Goal: Task Accomplishment & Management: Complete application form

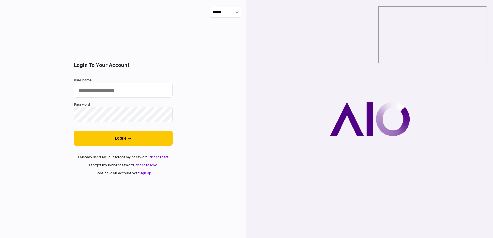
click at [137, 89] on input "user name" at bounding box center [123, 90] width 99 height 15
type input "**********"
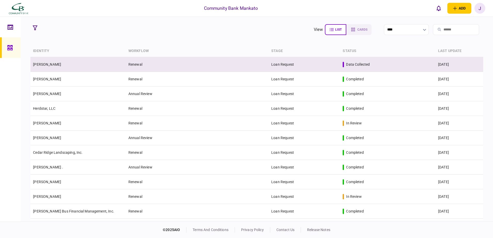
click at [411, 68] on td "data collected" at bounding box center [387, 64] width 95 height 15
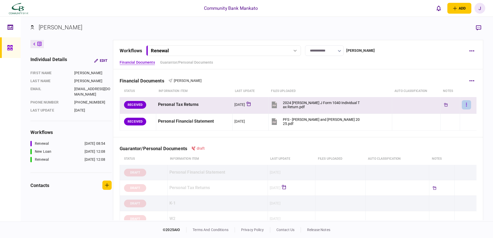
click at [466, 103] on icon "button" at bounding box center [466, 104] width 1 height 5
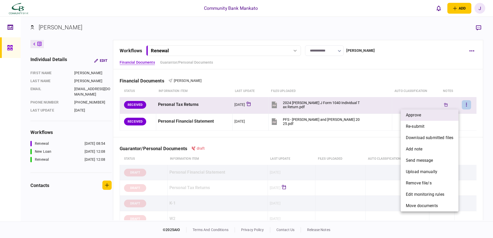
click at [446, 117] on li "approve" at bounding box center [429, 115] width 58 height 11
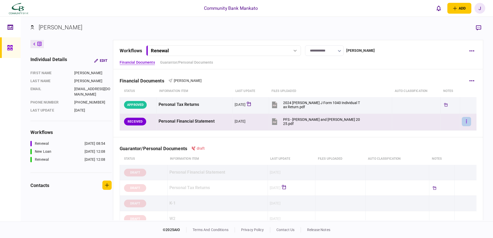
click at [466, 122] on icon "button" at bounding box center [466, 121] width 1 height 5
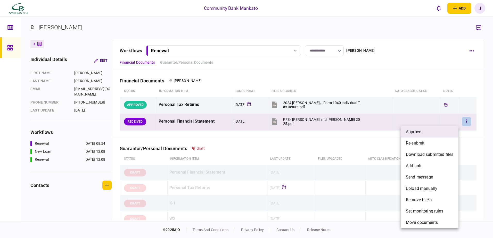
click at [447, 132] on li "approve" at bounding box center [429, 131] width 58 height 11
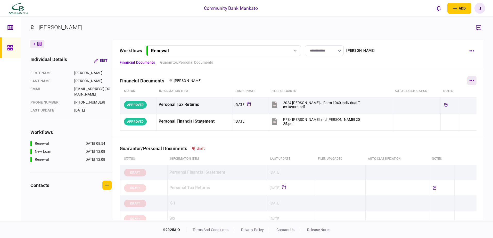
click at [468, 81] on button "button" at bounding box center [471, 80] width 9 height 9
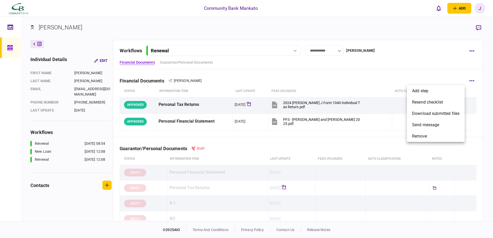
click at [472, 53] on div at bounding box center [246, 119] width 493 height 238
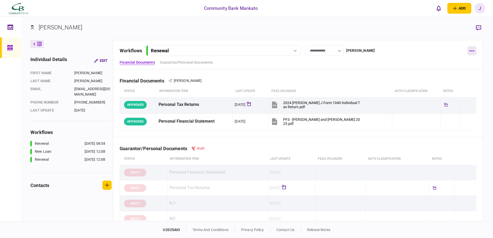
click at [470, 51] on icon "button" at bounding box center [471, 51] width 5 height 1
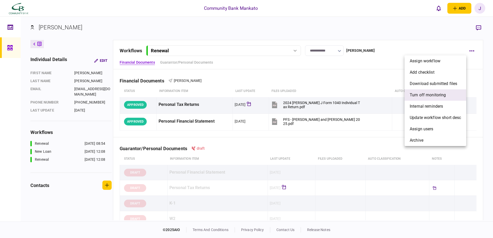
click at [432, 96] on span "Turn off monitoring" at bounding box center [427, 95] width 36 height 6
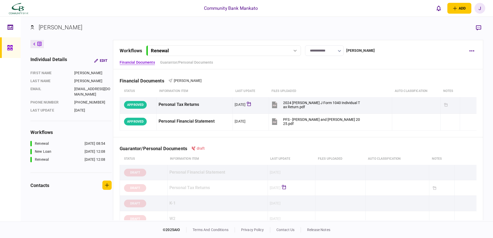
click at [16, 48] on link at bounding box center [10, 47] width 21 height 21
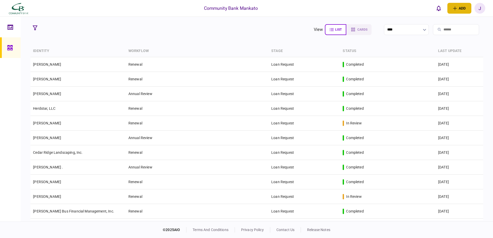
click at [461, 9] on button "add" at bounding box center [459, 8] width 24 height 11
click at [445, 28] on div "individual identity" at bounding box center [450, 29] width 41 height 5
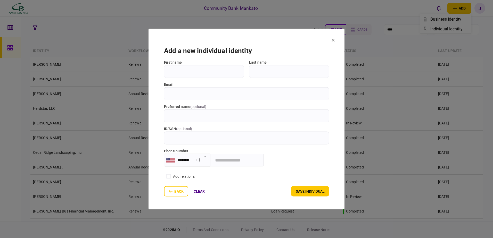
click at [193, 72] on input "First name" at bounding box center [204, 71] width 80 height 13
type input "*****"
type input "******"
type input "*"
type input "**********"
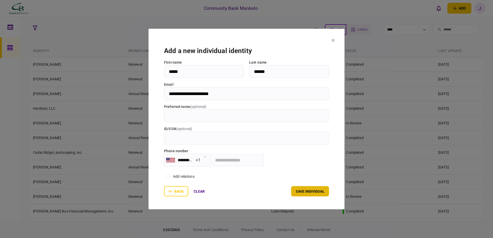
click at [306, 192] on button "save individual" at bounding box center [310, 191] width 38 height 10
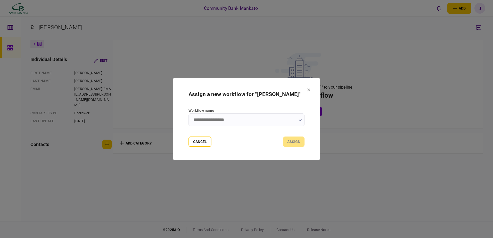
click at [299, 121] on button "button" at bounding box center [299, 120] width 3 height 4
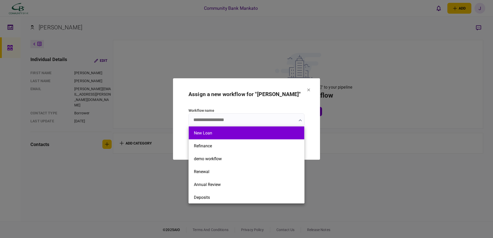
click at [217, 136] on li "New Loan" at bounding box center [246, 133] width 115 height 13
type input "********"
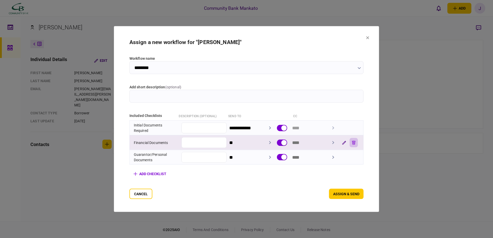
click at [355, 144] on icon "button" at bounding box center [354, 143] width 4 height 4
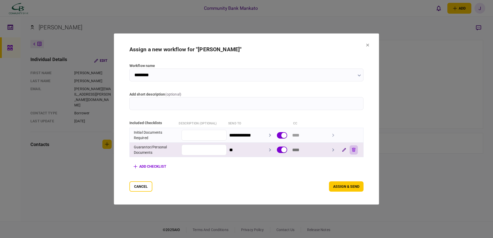
click at [355, 149] on icon "button" at bounding box center [354, 150] width 4 height 4
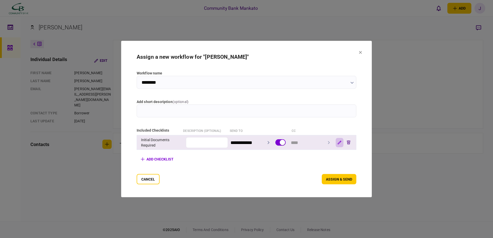
click at [343, 140] on button "button" at bounding box center [339, 142] width 8 height 9
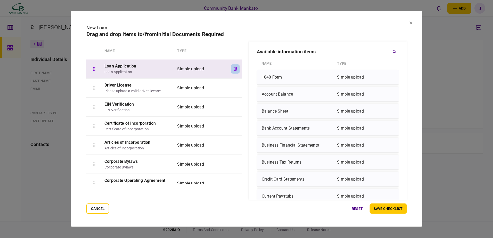
click at [234, 70] on icon "button" at bounding box center [235, 69] width 4 height 4
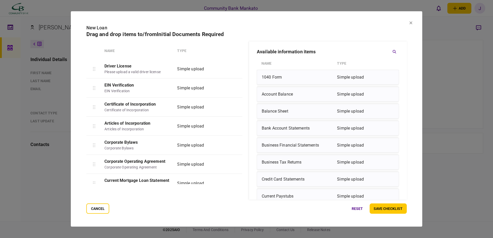
click at [234, 70] on icon "button" at bounding box center [235, 69] width 4 height 4
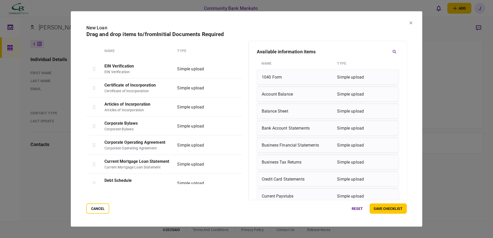
click at [234, 70] on icon "button" at bounding box center [235, 69] width 4 height 4
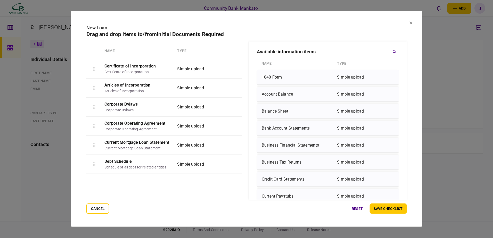
click at [234, 70] on icon "button" at bounding box center [235, 69] width 4 height 4
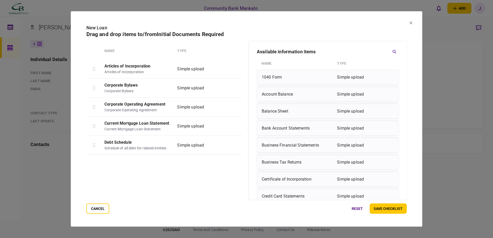
click at [234, 70] on icon "button" at bounding box center [235, 69] width 4 height 4
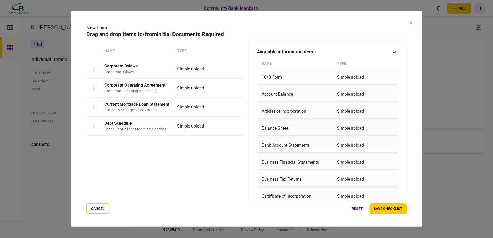
click at [234, 70] on icon "button" at bounding box center [235, 69] width 4 height 4
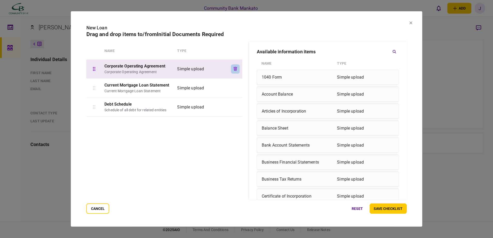
click at [236, 68] on button "button" at bounding box center [235, 68] width 9 height 9
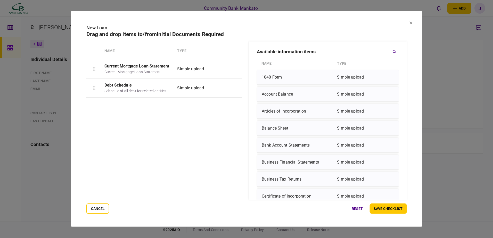
click at [234, 68] on icon "button" at bounding box center [235, 69] width 4 height 4
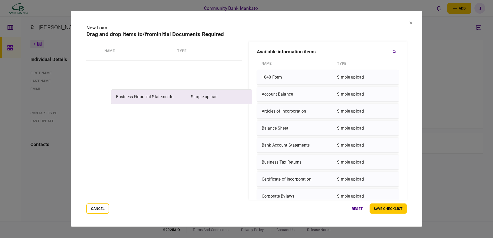
drag, startPoint x: 290, startPoint y: 163, endPoint x: 140, endPoint y: 96, distance: 164.4
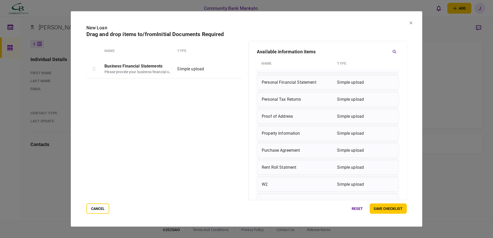
scroll to position [335, 0]
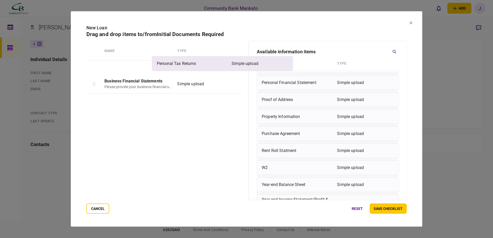
drag, startPoint x: 267, startPoint y: 100, endPoint x: 161, endPoint y: 64, distance: 112.6
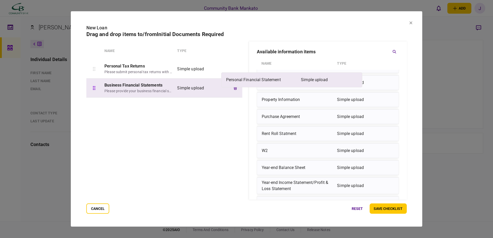
scroll to position [334, 0]
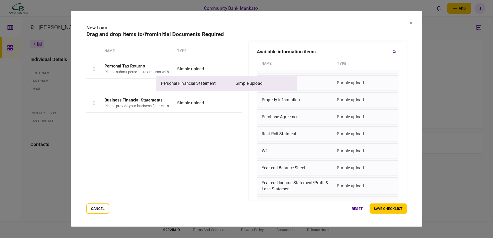
drag, startPoint x: 271, startPoint y: 86, endPoint x: 168, endPoint y: 87, distance: 103.1
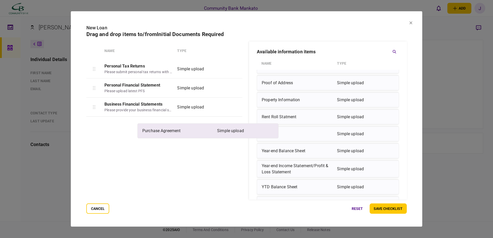
drag, startPoint x: 279, startPoint y: 116, endPoint x: 154, endPoint y: 130, distance: 126.0
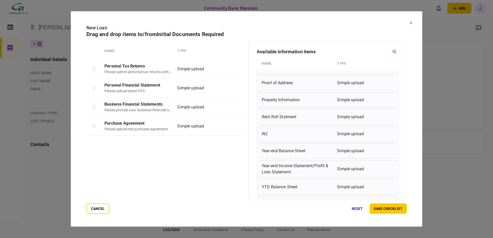
scroll to position [346, 0]
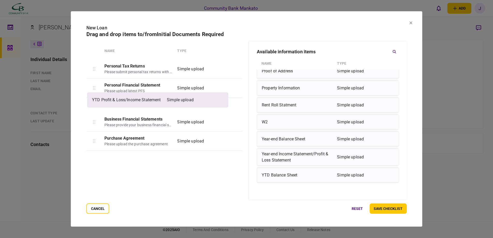
drag, startPoint x: 322, startPoint y: 191, endPoint x: 151, endPoint y: 99, distance: 194.5
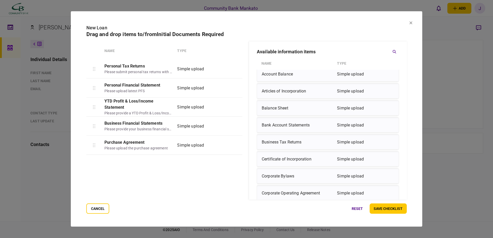
scroll to position [0, 0]
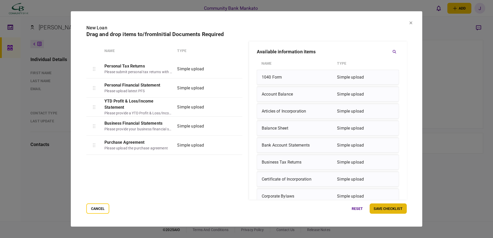
click at [400, 211] on button "save checklist" at bounding box center [387, 209] width 37 height 10
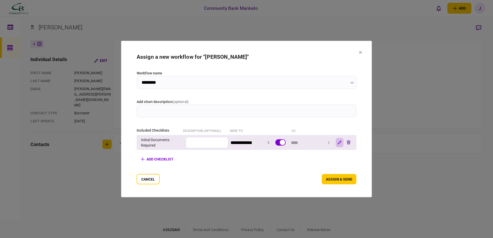
click at [341, 143] on icon "button" at bounding box center [339, 143] width 4 height 4
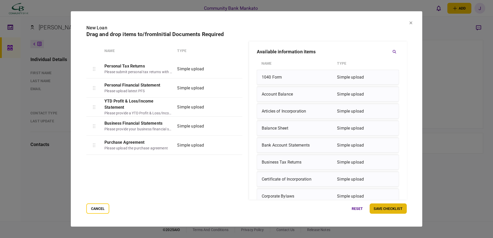
click at [381, 210] on button "save checklist" at bounding box center [387, 209] width 37 height 10
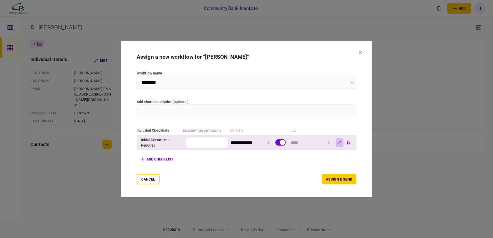
click at [341, 142] on icon "button" at bounding box center [339, 143] width 4 height 4
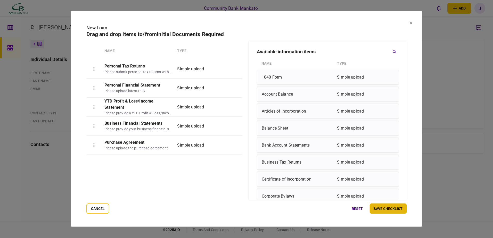
click at [376, 209] on button "save checklist" at bounding box center [387, 209] width 37 height 10
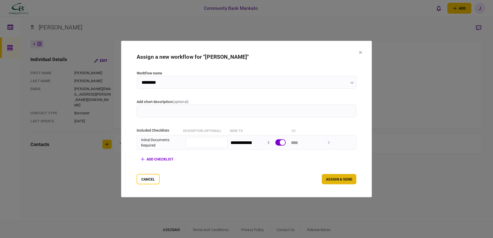
click at [353, 178] on button "assign & send" at bounding box center [339, 179] width 35 height 10
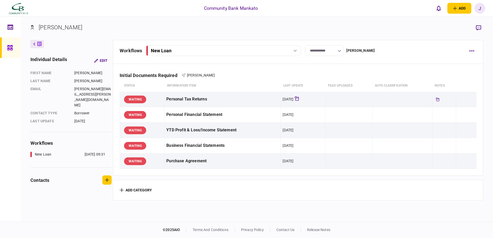
click at [475, 8] on div "J" at bounding box center [479, 8] width 11 height 11
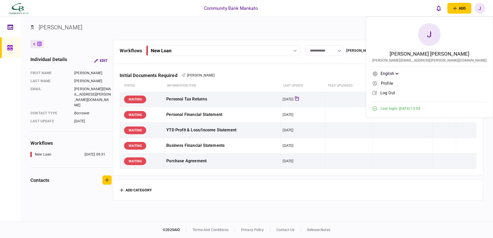
click at [453, 91] on link "log out" at bounding box center [429, 93] width 114 height 8
